Goal: Information Seeking & Learning: Find contact information

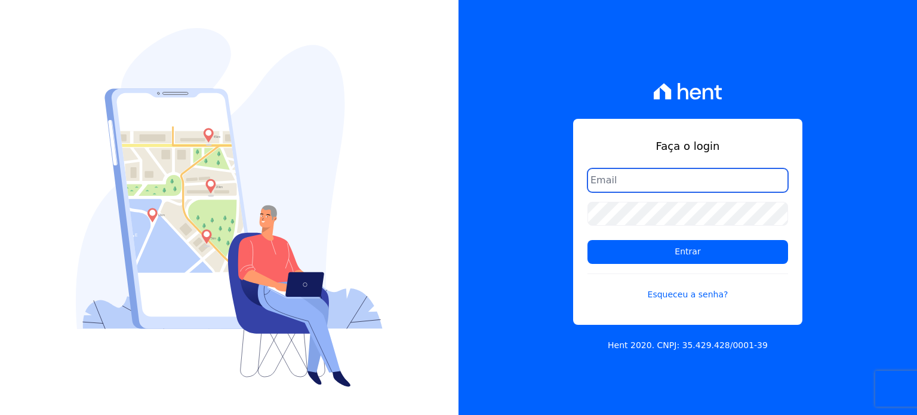
type input "thiago.ferreira@habrasconstrutora.com.br"
click at [659, 178] on input "thiago.ferreira@habrasconstrutora.com.br" at bounding box center [687, 180] width 201 height 24
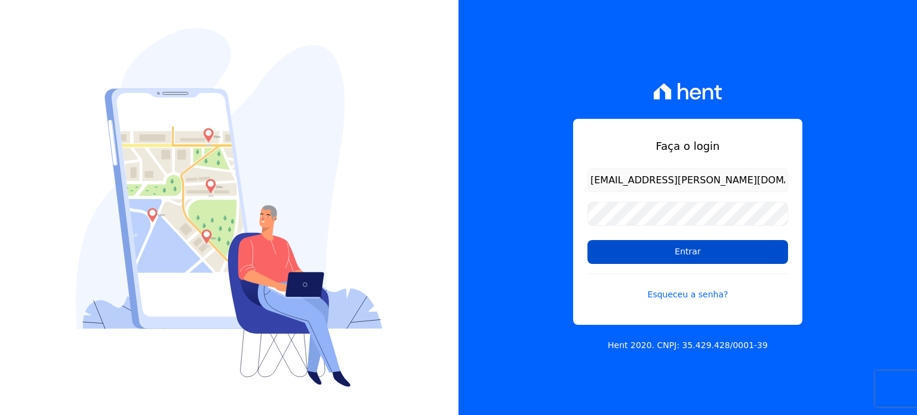
click at [639, 242] on input "Entrar" at bounding box center [687, 252] width 201 height 24
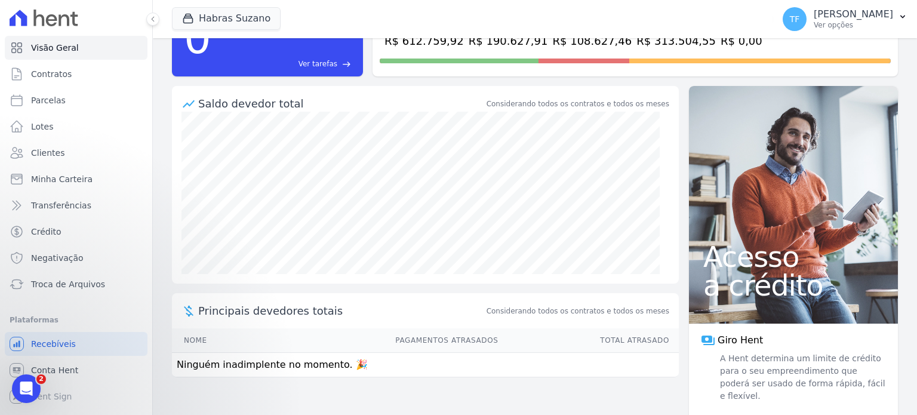
scroll to position [81, 0]
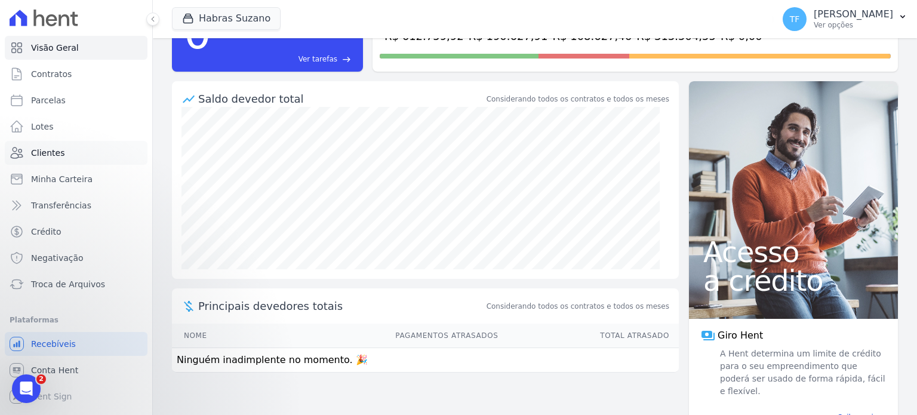
click at [62, 156] on link "Clientes" at bounding box center [76, 153] width 143 height 24
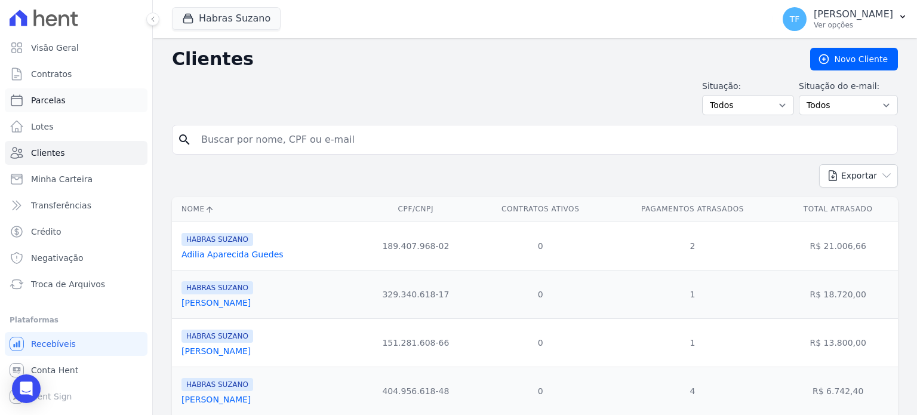
click at [59, 102] on span "Parcelas" at bounding box center [48, 100] width 35 height 12
select select
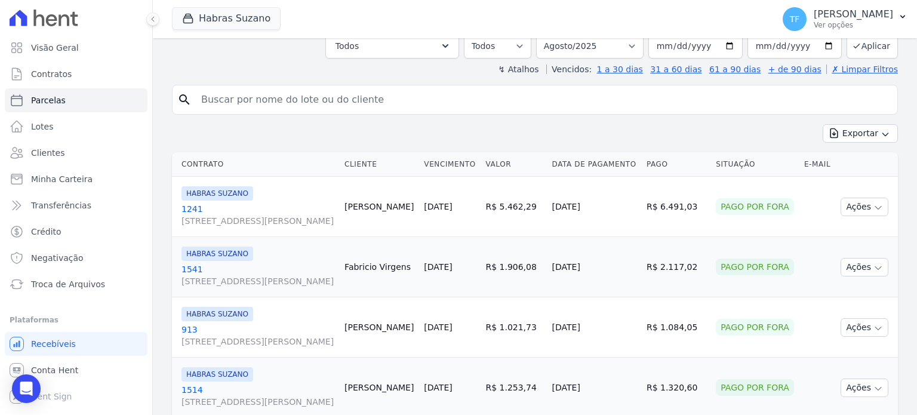
scroll to position [233, 0]
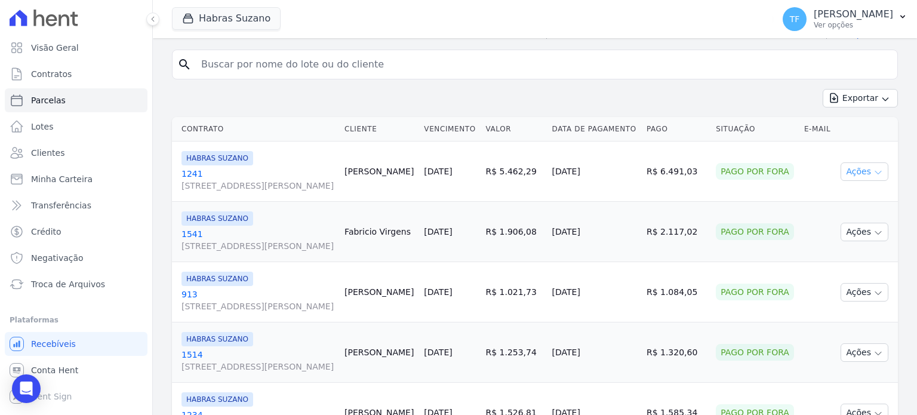
click at [864, 171] on button "Ações" at bounding box center [864, 171] width 48 height 19
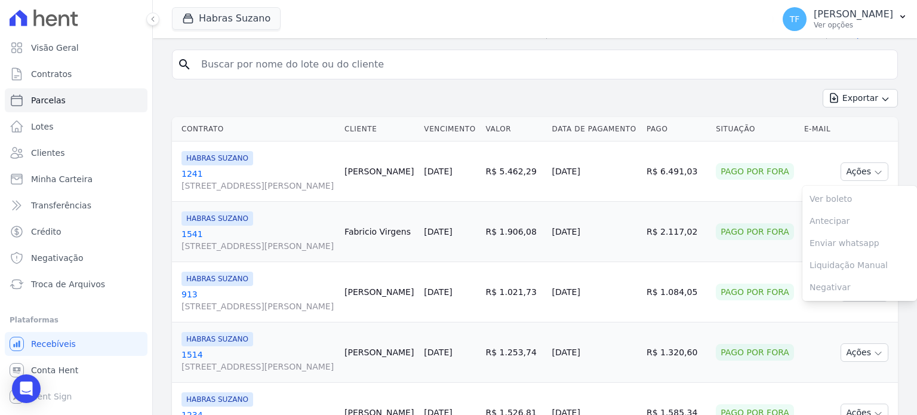
scroll to position [198, 0]
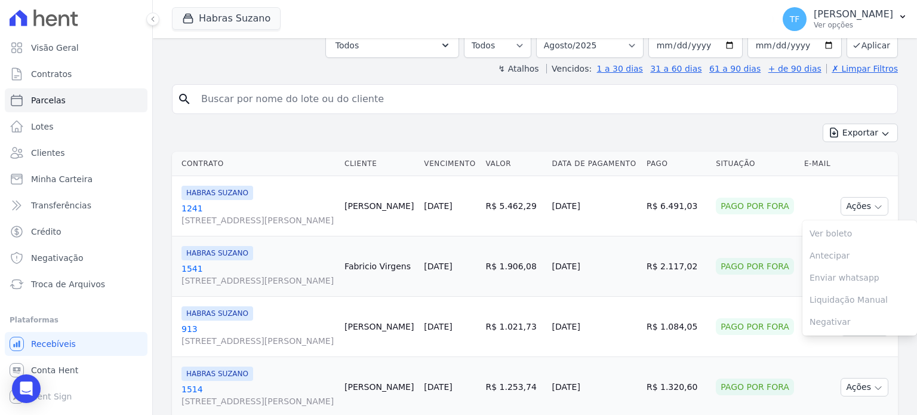
click at [279, 124] on div "Exportar Exportar PDF Exportar CSV" at bounding box center [535, 138] width 726 height 28
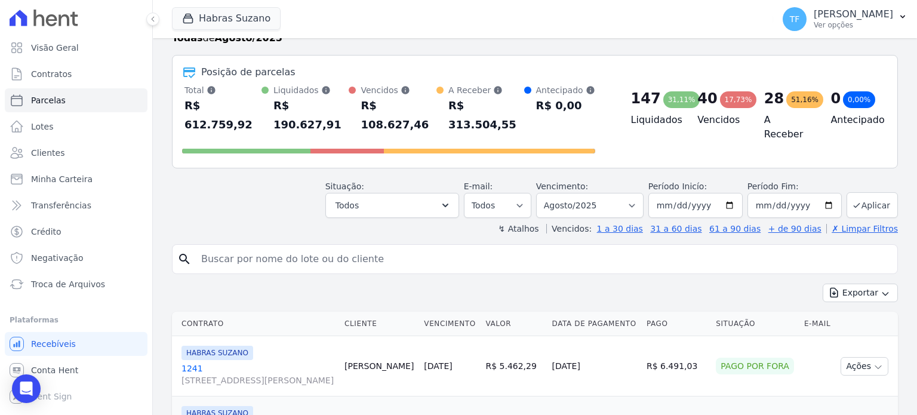
scroll to position [64, 0]
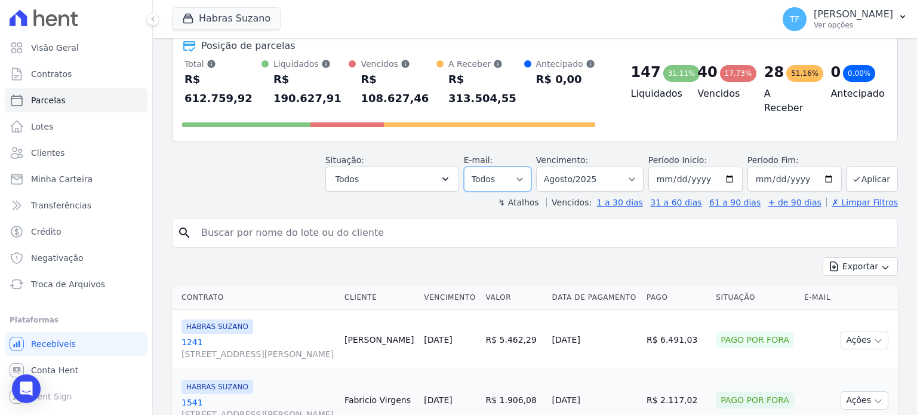
click at [525, 167] on select "Todos Lido Não-lido" at bounding box center [497, 179] width 67 height 25
click at [571, 167] on select "Filtrar por período ──────── Todos os meses Julho/2022 Agosto/2022 Setembro/202…" at bounding box center [589, 179] width 107 height 25
select select "10/2024"
click at [546, 167] on select "Filtrar por período ──────── Todos os meses Julho/2022 Agosto/2022 Setembro/202…" at bounding box center [589, 179] width 107 height 25
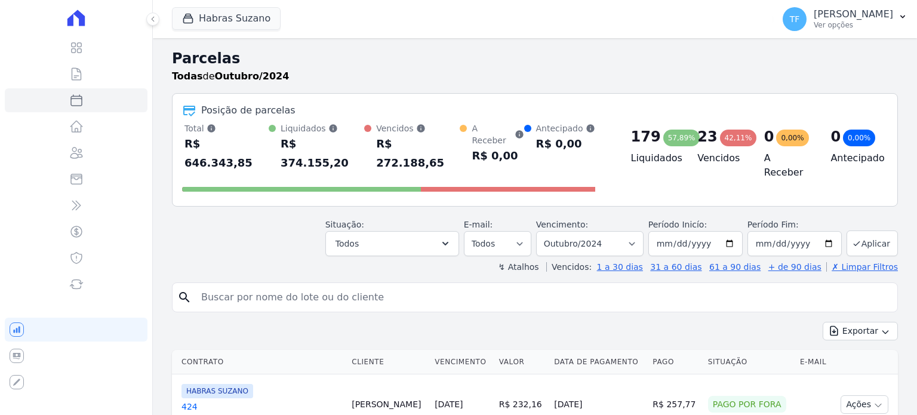
select select
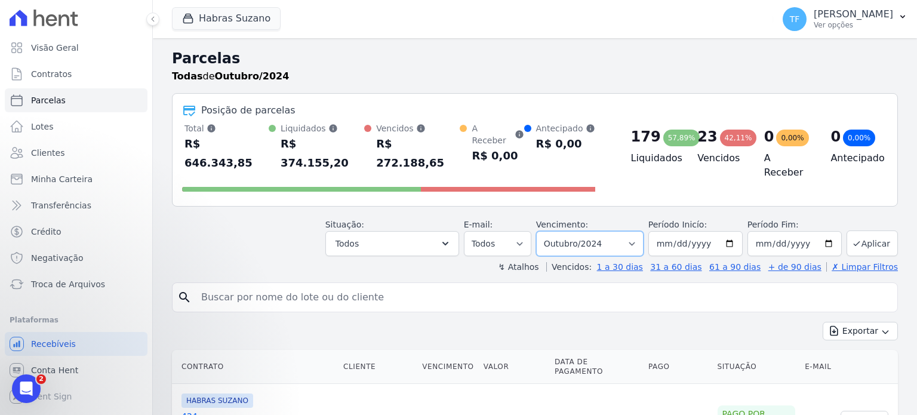
click at [577, 231] on select "Filtrar por período ──────── Todos os meses Julho/2022 Agosto/2022 Setembro/202…" at bounding box center [589, 243] width 107 height 25
click at [305, 220] on div "Situação: Agendado Em Aberto Pago Processando Cancelado Vencido Transferindo De…" at bounding box center [535, 235] width 726 height 42
click at [77, 183] on span "Minha Carteira" at bounding box center [61, 179] width 61 height 12
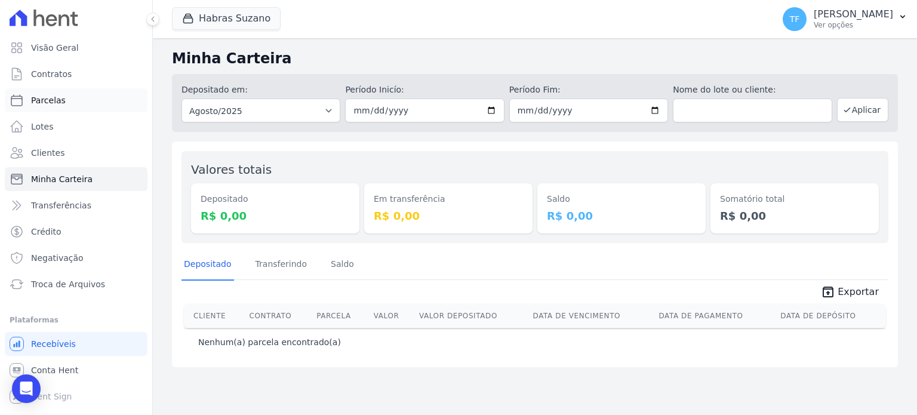
click at [48, 104] on span "Parcelas" at bounding box center [48, 100] width 35 height 12
select select
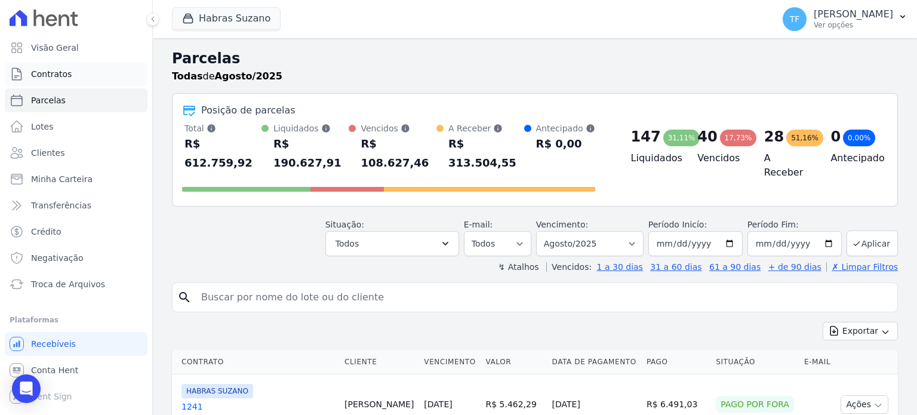
click at [58, 78] on span "Contratos" at bounding box center [51, 74] width 41 height 12
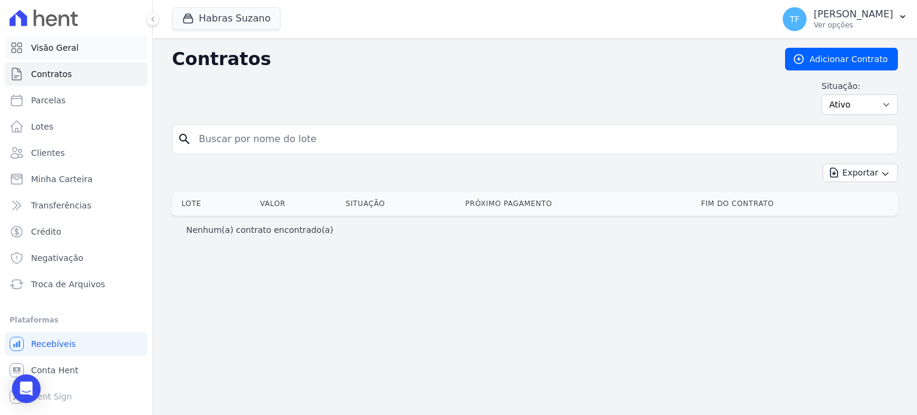
click at [60, 54] on link "Visão Geral" at bounding box center [76, 48] width 143 height 24
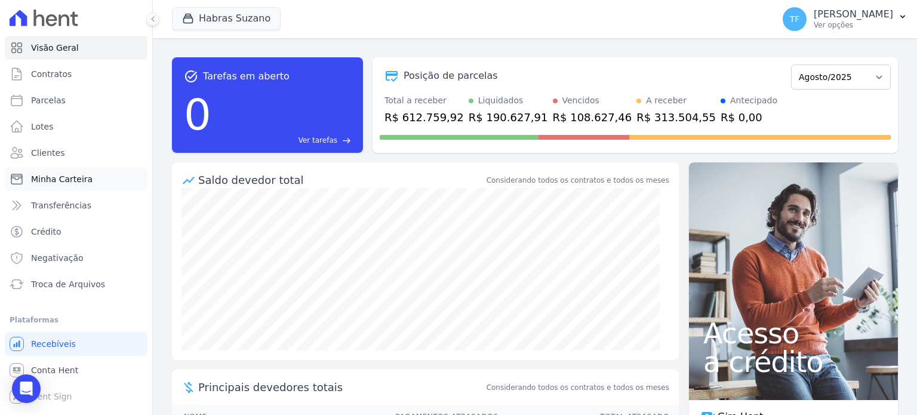
click at [72, 180] on span "Minha Carteira" at bounding box center [61, 179] width 61 height 12
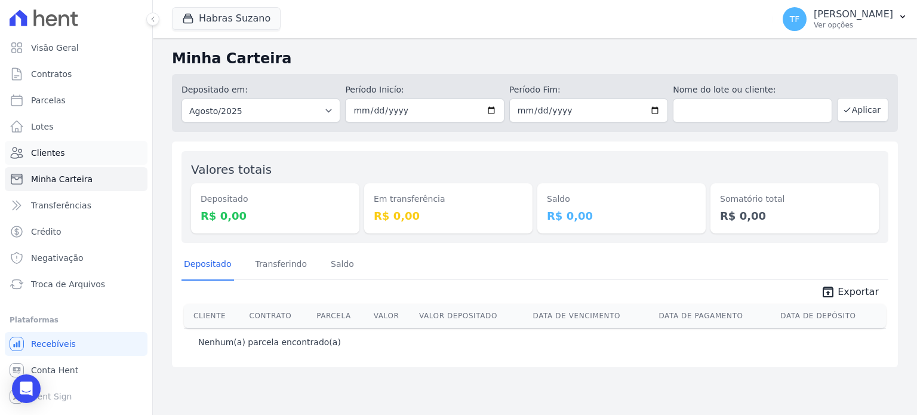
click at [76, 158] on link "Clientes" at bounding box center [76, 153] width 143 height 24
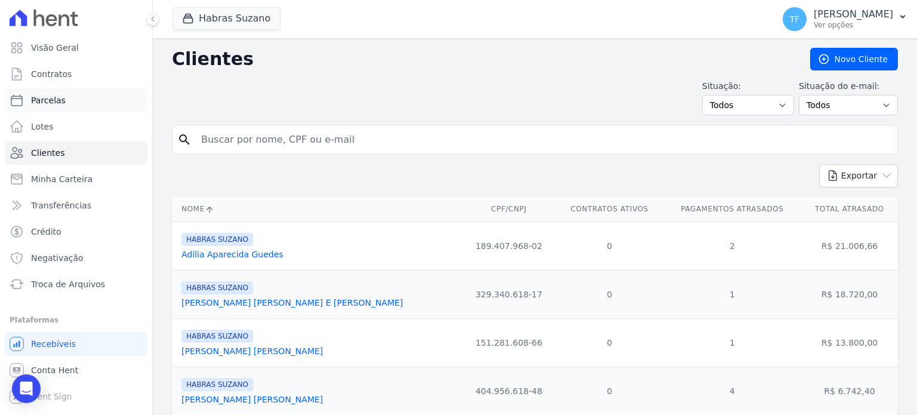
click at [81, 105] on link "Parcelas" at bounding box center [76, 100] width 143 height 24
select select
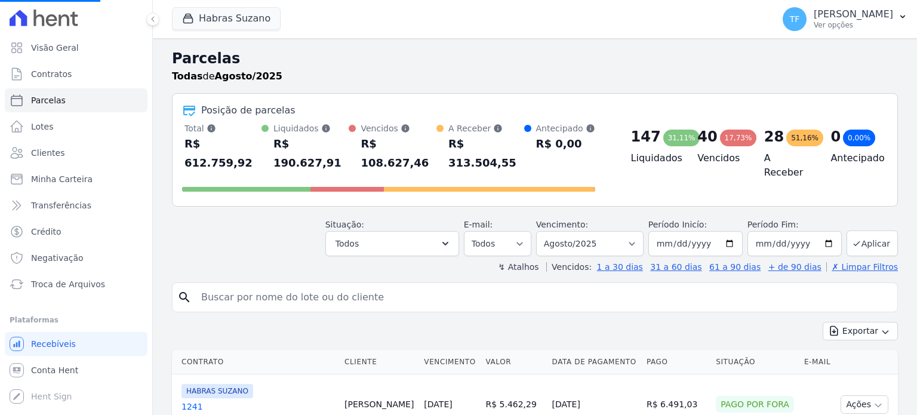
select select
click at [415, 231] on button "Todos" at bounding box center [392, 243] width 134 height 25
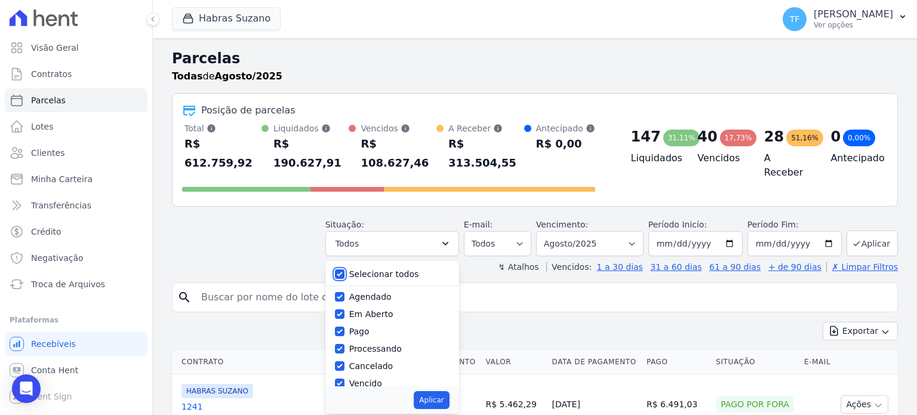
click at [344, 269] on input "Selecionar todos" at bounding box center [340, 274] width 10 height 10
checkbox input "false"
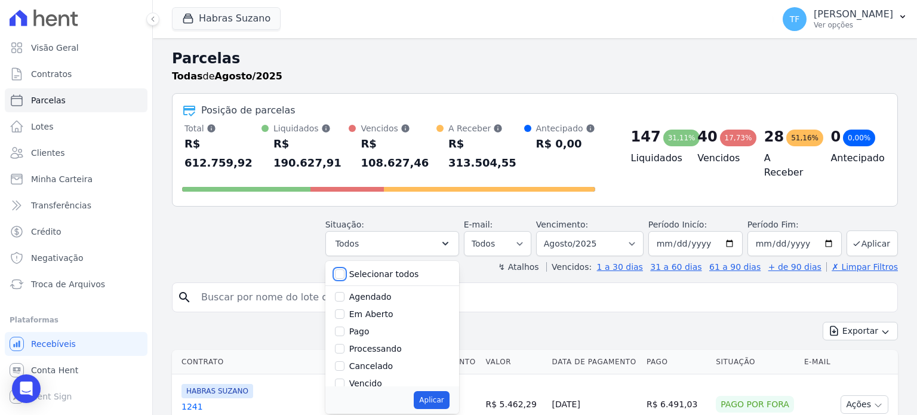
checkbox input "false"
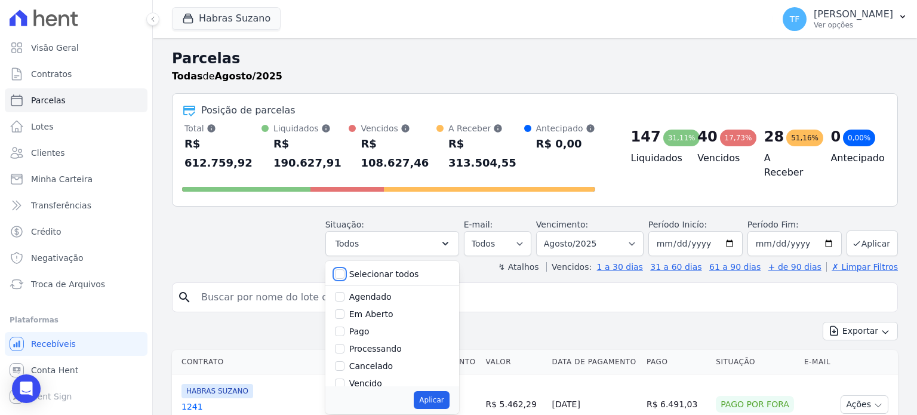
checkbox input "false"
click at [344, 302] on input "Vencido" at bounding box center [340, 307] width 10 height 10
checkbox input "true"
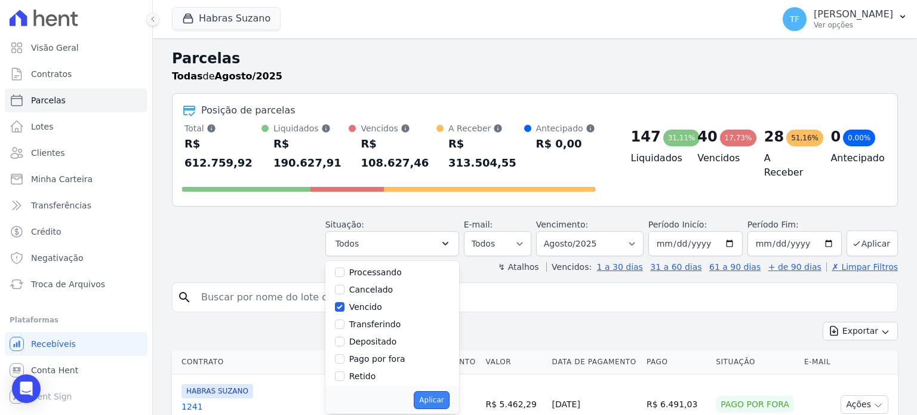
click at [443, 391] on button "Aplicar" at bounding box center [431, 400] width 35 height 18
select select "overdue"
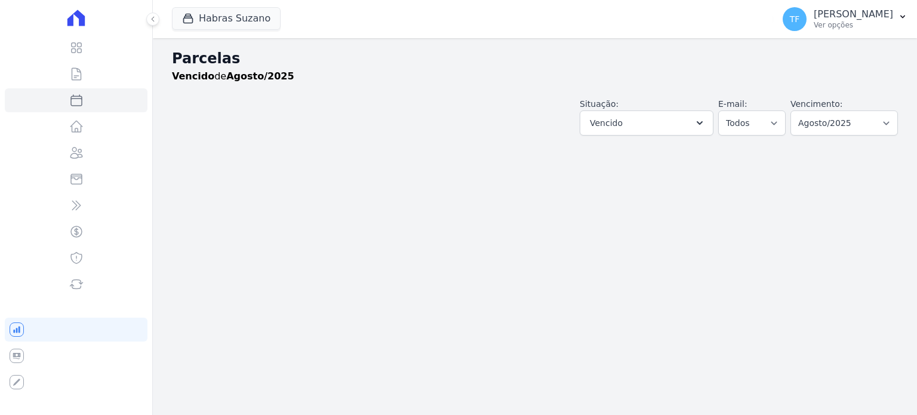
select select
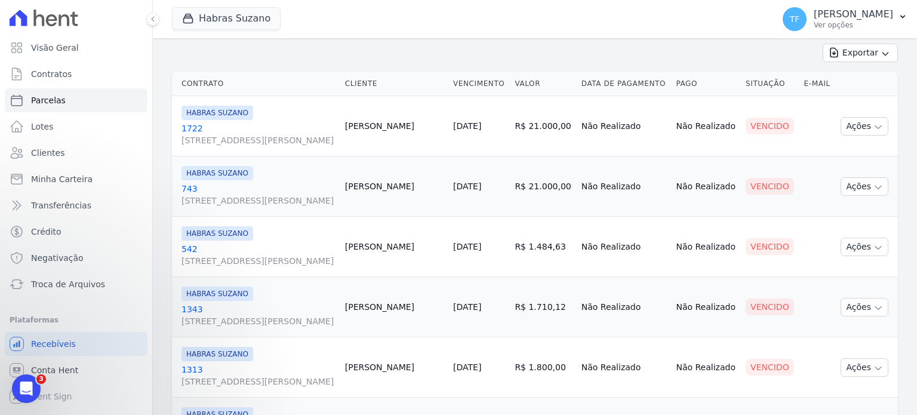
scroll to position [57, 0]
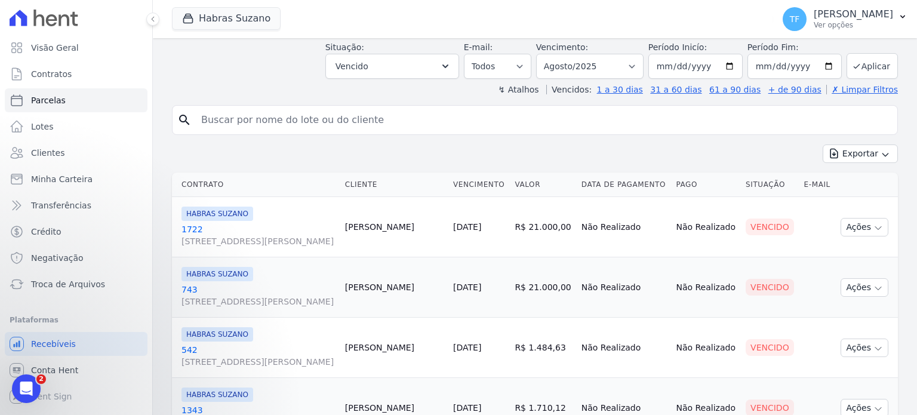
drag, startPoint x: 390, startPoint y: 239, endPoint x: 461, endPoint y: 241, distance: 71.7
click at [461, 241] on tr "HABRAS SUZANO 1722 Rua Fradique Coutinho, 30, ANDAR 10 CONJ 101, Pinheiros Elto…" at bounding box center [535, 227] width 726 height 60
click at [448, 219] on td "[PERSON_NAME]" at bounding box center [394, 227] width 108 height 60
drag, startPoint x: 466, startPoint y: 242, endPoint x: 393, endPoint y: 245, distance: 72.3
click at [393, 245] on td "Elton Nascimento" at bounding box center [394, 227] width 108 height 60
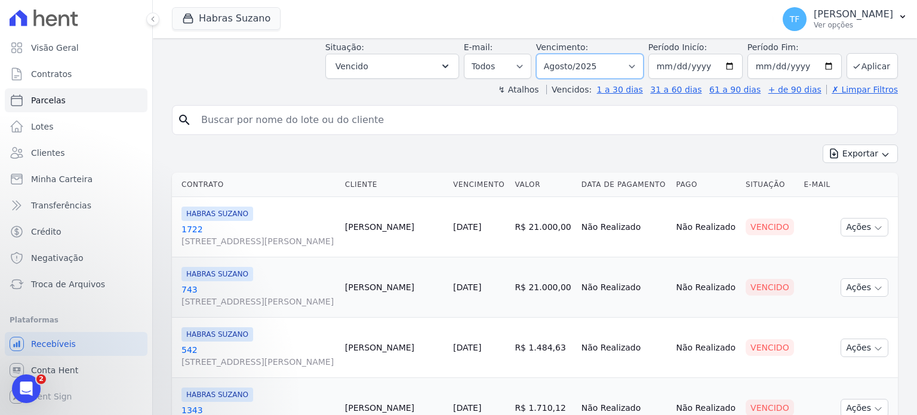
click at [556, 58] on select "Filtrar por período ──────── Todos os meses Julho/2022 Agosto/2022 Setembro/202…" at bounding box center [589, 66] width 107 height 25
select select "all"
click at [546, 54] on select "Filtrar por período ──────── Todos os meses Julho/2022 Agosto/2022 Setembro/202…" at bounding box center [589, 66] width 107 height 25
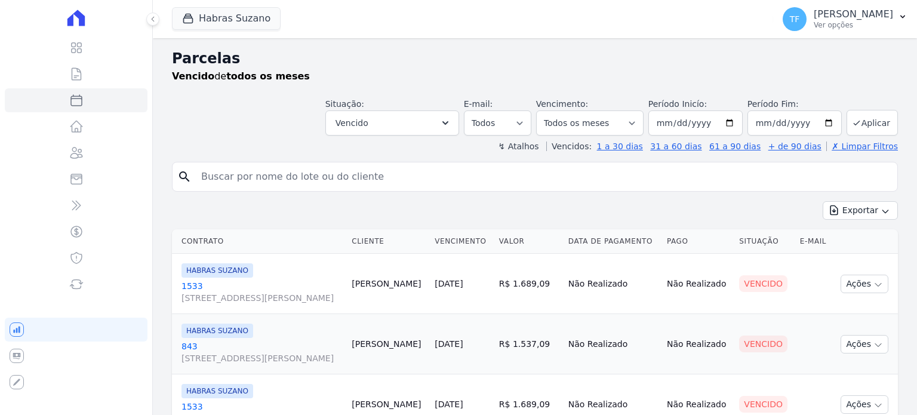
select select
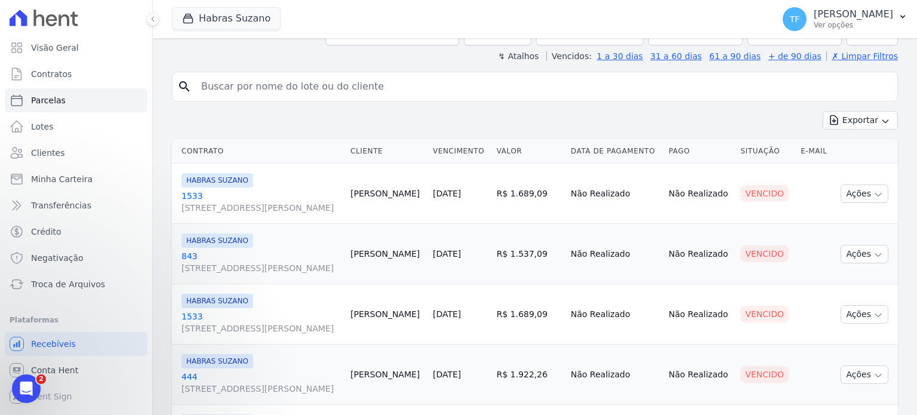
scroll to position [93, 0]
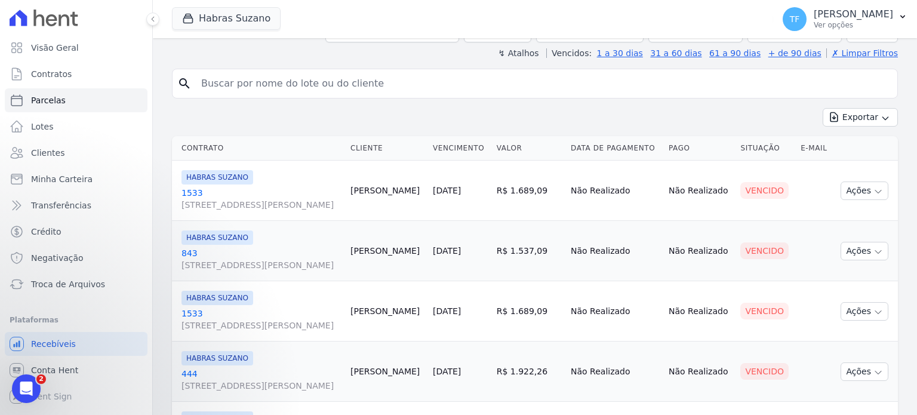
drag, startPoint x: 394, startPoint y: 202, endPoint x: 457, endPoint y: 205, distance: 62.7
click at [428, 205] on td "[PERSON_NAME]" at bounding box center [387, 191] width 82 height 60
copy td "[PERSON_NAME]"
drag, startPoint x: 399, startPoint y: 279, endPoint x: 463, endPoint y: 281, distance: 63.9
click at [428, 281] on td "[PERSON_NAME]" at bounding box center [387, 251] width 82 height 60
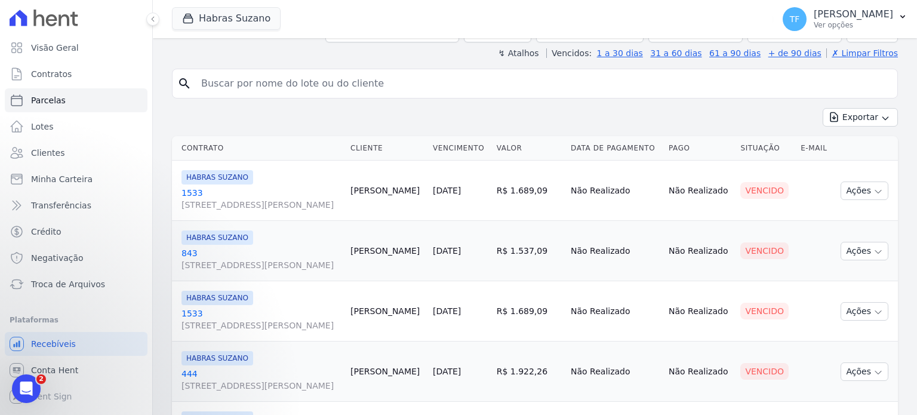
copy td "[PERSON_NAME]"
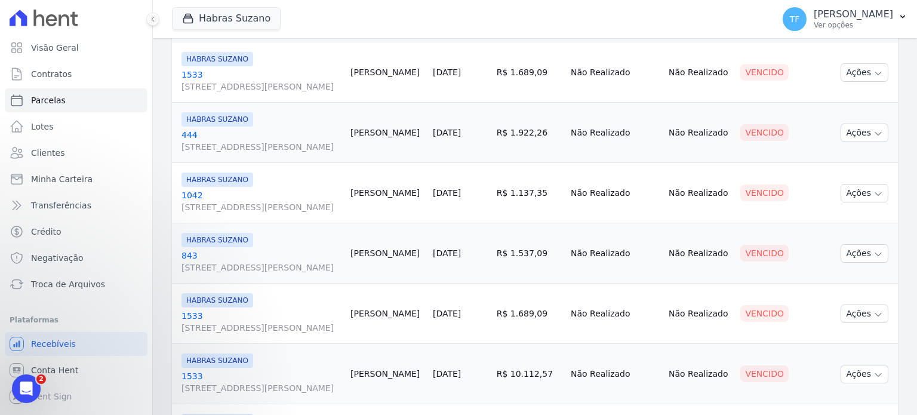
scroll to position [334, 0]
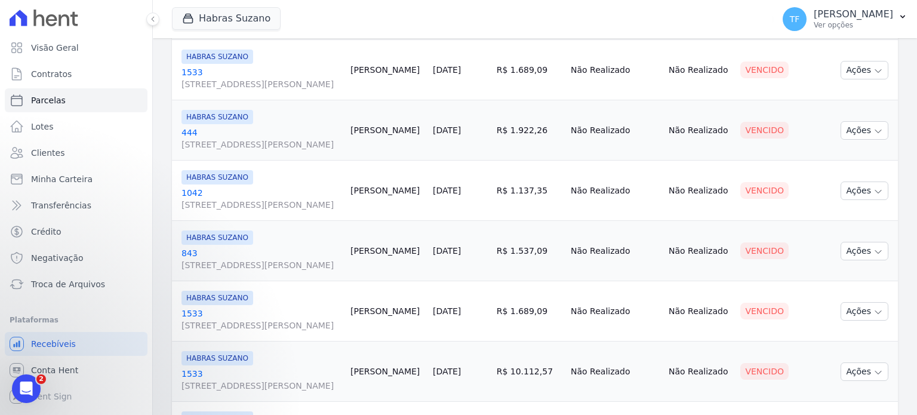
drag, startPoint x: 397, startPoint y: 250, endPoint x: 445, endPoint y: 251, distance: 48.3
click at [428, 221] on td "[PERSON_NAME]" at bounding box center [387, 191] width 82 height 60
copy td "[PERSON_NAME]"
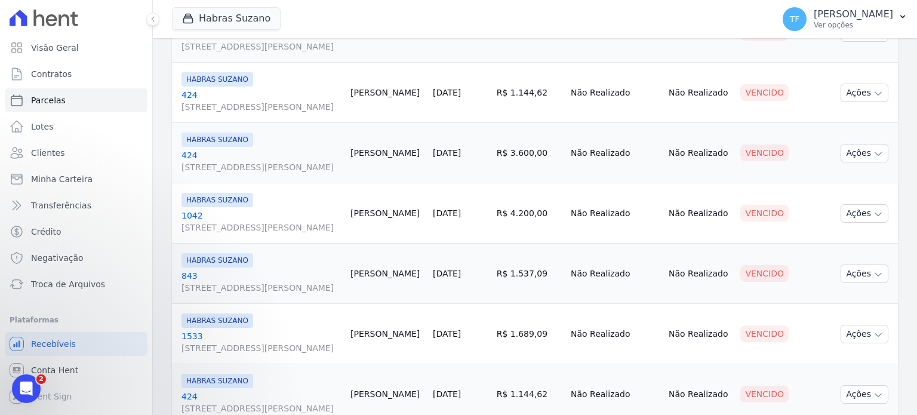
scroll to position [688, 0]
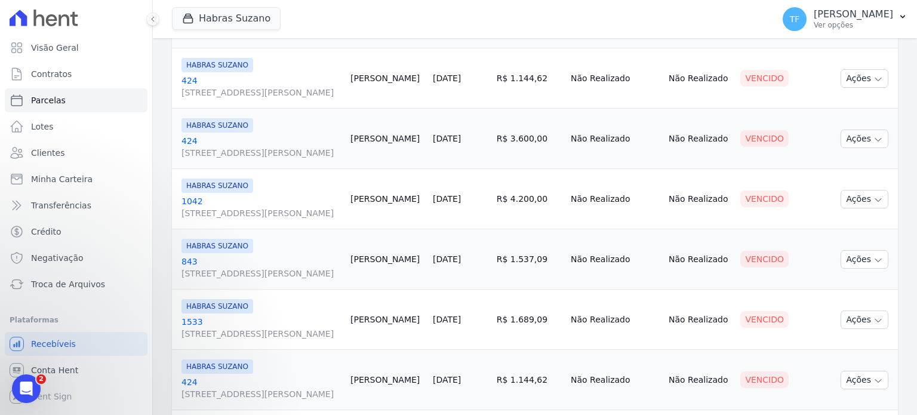
drag, startPoint x: 397, startPoint y: 178, endPoint x: 439, endPoint y: 198, distance: 45.6
click at [428, 109] on td "[PERSON_NAME]" at bounding box center [387, 78] width 82 height 60
copy td "[PERSON_NAME]"
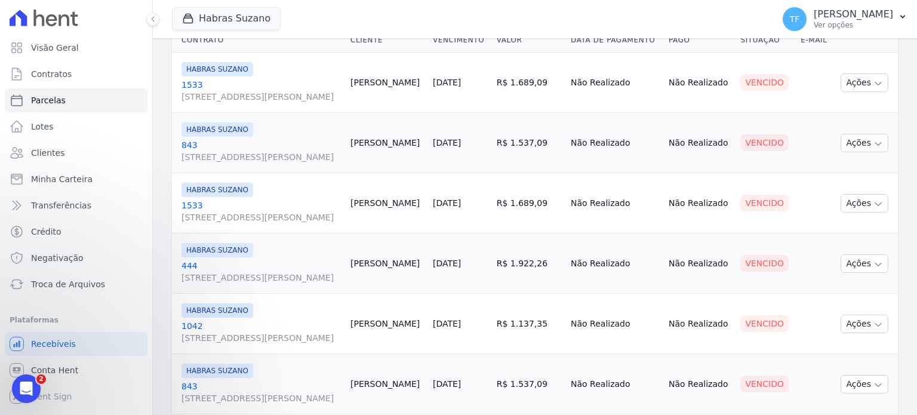
scroll to position [143, 0]
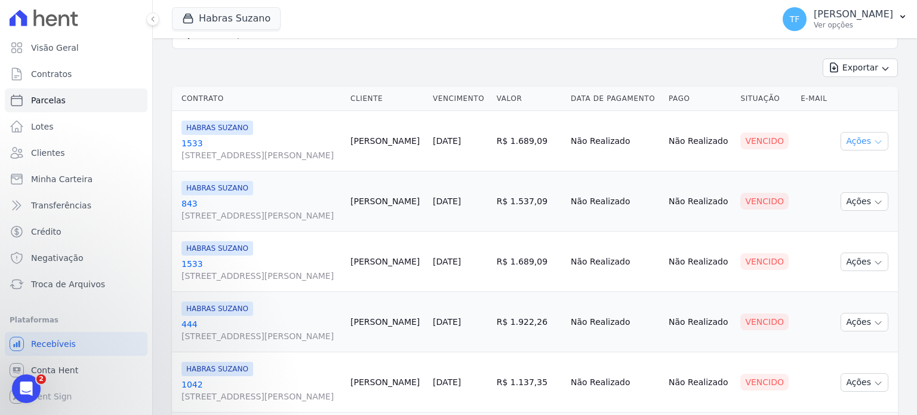
click at [873, 147] on icon "button" at bounding box center [878, 142] width 10 height 10
drag, startPoint x: 398, startPoint y: 370, endPoint x: 462, endPoint y: 372, distance: 63.9
click at [428, 352] on td "[PERSON_NAME]" at bounding box center [387, 322] width 82 height 60
copy td "[PERSON_NAME]"
click at [872, 149] on button "Ações" at bounding box center [864, 141] width 48 height 19
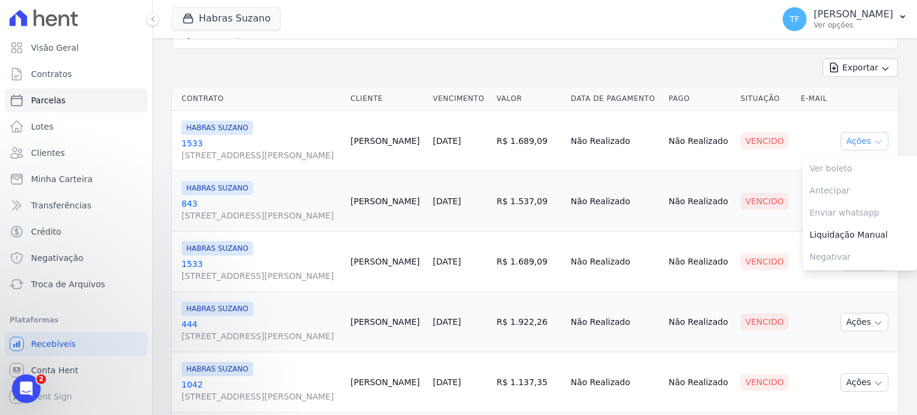
click at [872, 149] on button "Ações" at bounding box center [864, 141] width 48 height 19
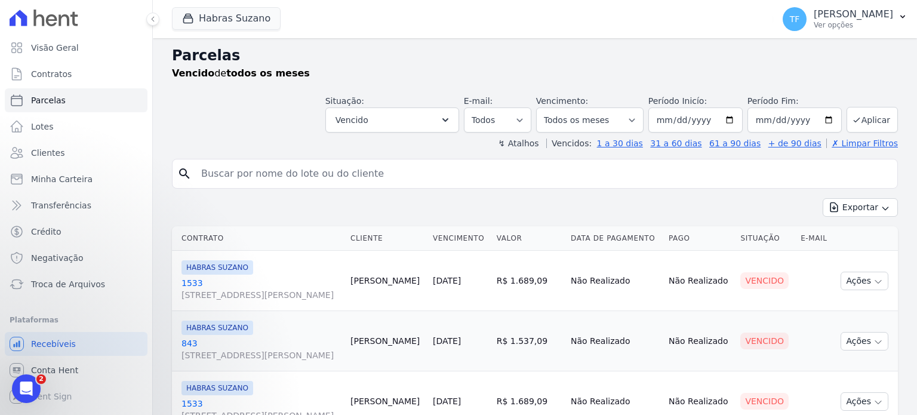
scroll to position [0, 0]
